Goal: Information Seeking & Learning: Check status

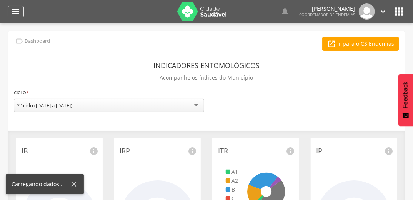
click at [15, 12] on icon "" at bounding box center [15, 11] width 9 height 9
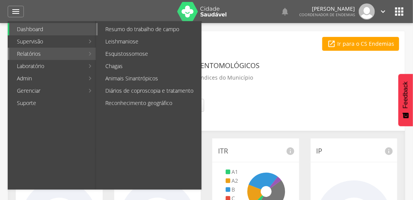
click at [139, 29] on link "Resumo do trabalho de campo" at bounding box center [149, 29] width 103 height 12
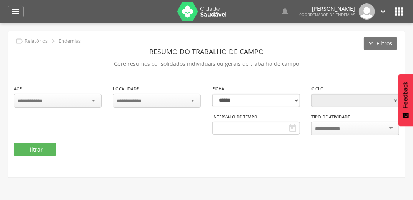
type input "**********"
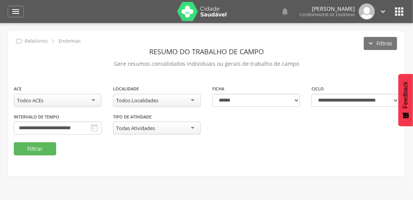
click at [89, 98] on div "Todos ACEs" at bounding box center [58, 100] width 88 height 13
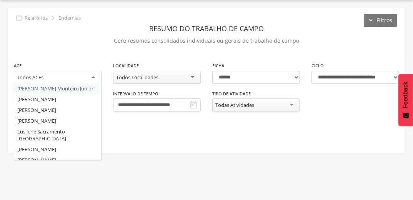
scroll to position [97, 0]
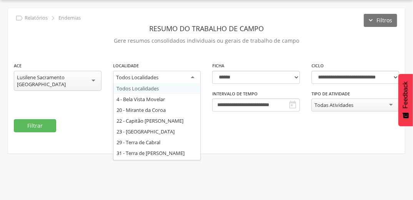
click at [195, 74] on div "Todos Localidades" at bounding box center [157, 78] width 88 height 14
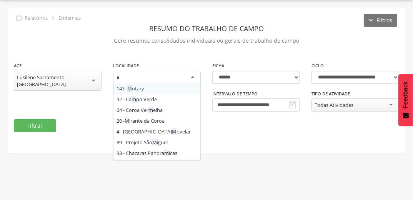
type input "**"
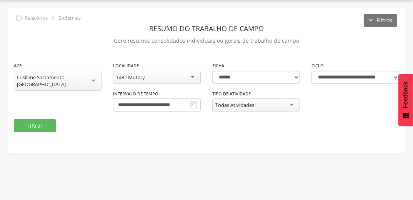
scroll to position [0, 0]
click at [113, 103] on input "**********" at bounding box center [157, 104] width 88 height 13
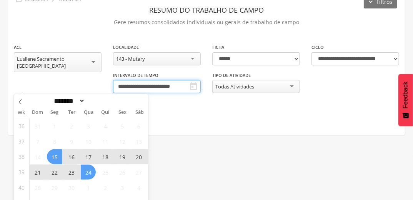
scroll to position [52, 0]
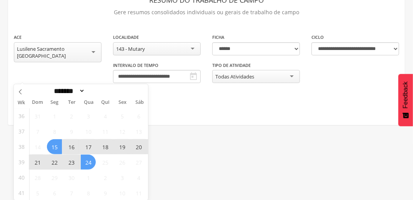
click at [70, 163] on span "23" at bounding box center [71, 162] width 15 height 15
type input "**********"
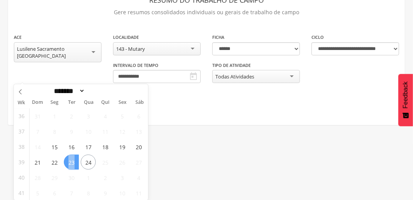
click at [70, 163] on span "23" at bounding box center [71, 162] width 15 height 15
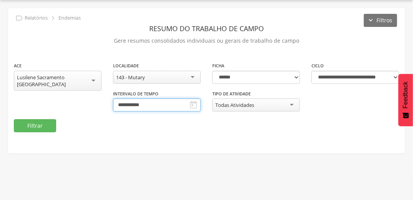
scroll to position [23, 0]
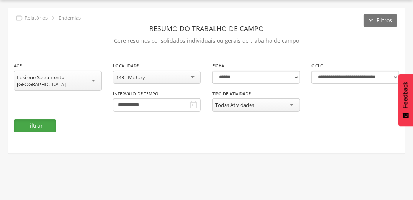
click at [43, 122] on button "Filtrar" at bounding box center [35, 125] width 42 height 13
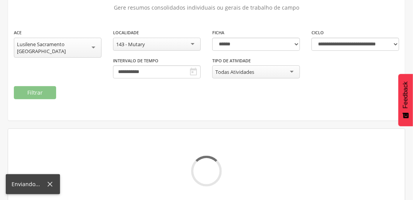
scroll to position [58, 0]
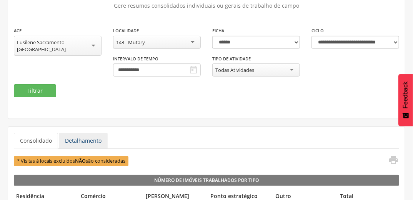
click at [92, 140] on link "Detalhamento" at bounding box center [83, 141] width 49 height 16
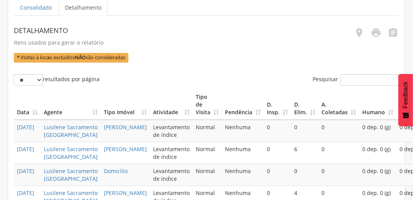
scroll to position [92, 0]
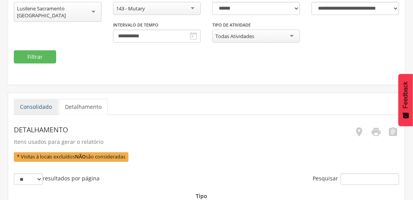
click at [43, 105] on link "Consolidado" at bounding box center [36, 107] width 44 height 16
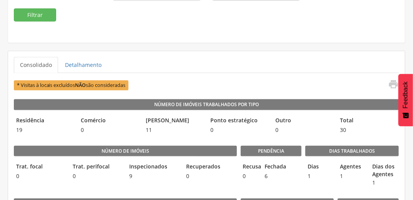
scroll to position [123, 0]
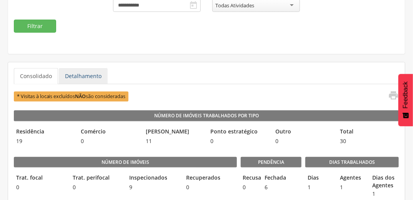
click at [88, 75] on link "Detalhamento" at bounding box center [83, 76] width 49 height 16
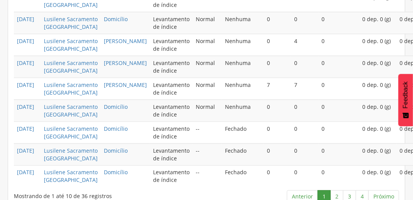
scroll to position [430, 0]
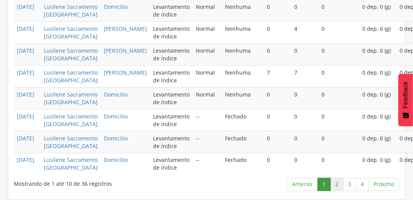
click at [336, 185] on link "2" at bounding box center [336, 184] width 13 height 13
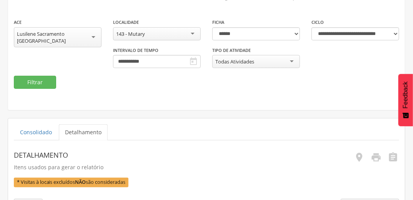
scroll to position [61, 0]
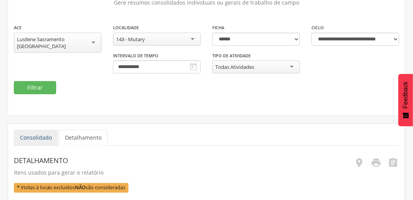
click at [44, 137] on link "Consolidado" at bounding box center [36, 138] width 44 height 16
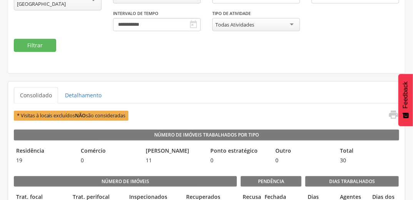
scroll to position [123, 0]
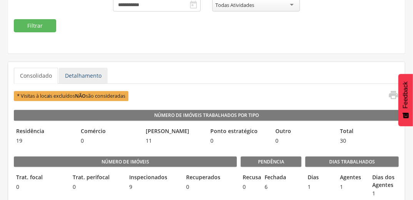
click at [78, 77] on link "Detalhamento" at bounding box center [83, 76] width 49 height 16
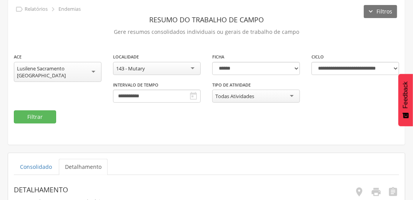
scroll to position [31, 0]
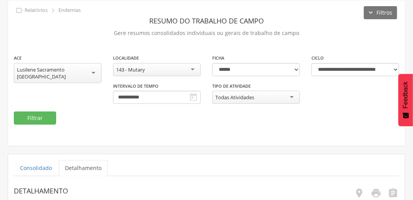
click at [98, 71] on div "Lusilene Sacramento [GEOGRAPHIC_DATA]" at bounding box center [58, 73] width 88 height 20
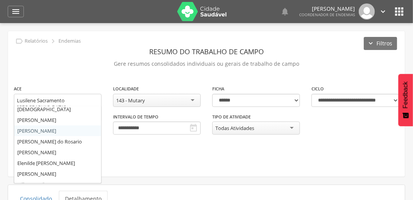
scroll to position [62, 0]
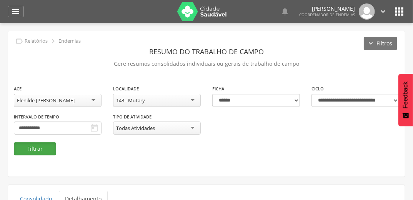
click at [39, 148] on button "Filtrar" at bounding box center [35, 148] width 42 height 13
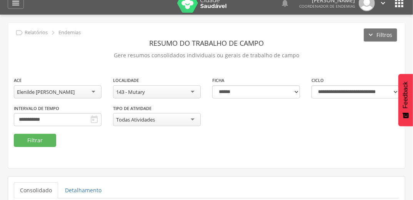
scroll to position [0, 0]
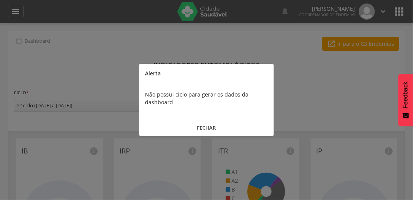
click at [207, 126] on button "FECHAR" at bounding box center [206, 128] width 135 height 17
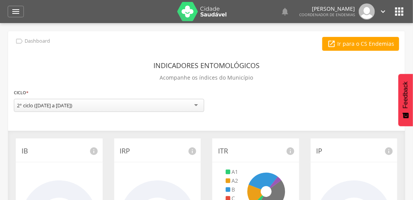
click at [393, 11] on div "  Lorem ipsum dolor sit amet, sed do eiusmod tempor incididunt ut labore et d…" at bounding box center [219, 11] width 374 height 23
click at [400, 15] on icon "" at bounding box center [399, 11] width 12 height 12
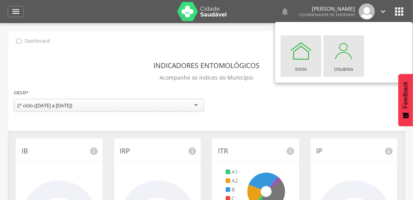
click at [341, 65] on div "Usuários" at bounding box center [343, 67] width 19 height 11
